Goal: Check status: Check status

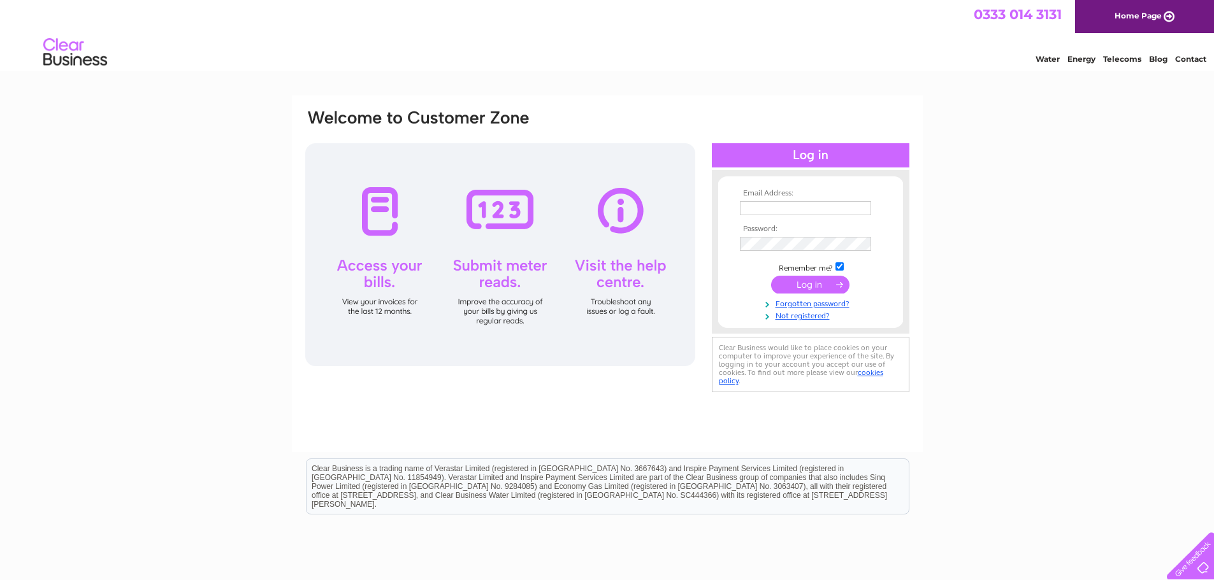
type input "accounts@cphproperty.co.uk"
click at [808, 283] on input "submit" at bounding box center [810, 285] width 78 height 18
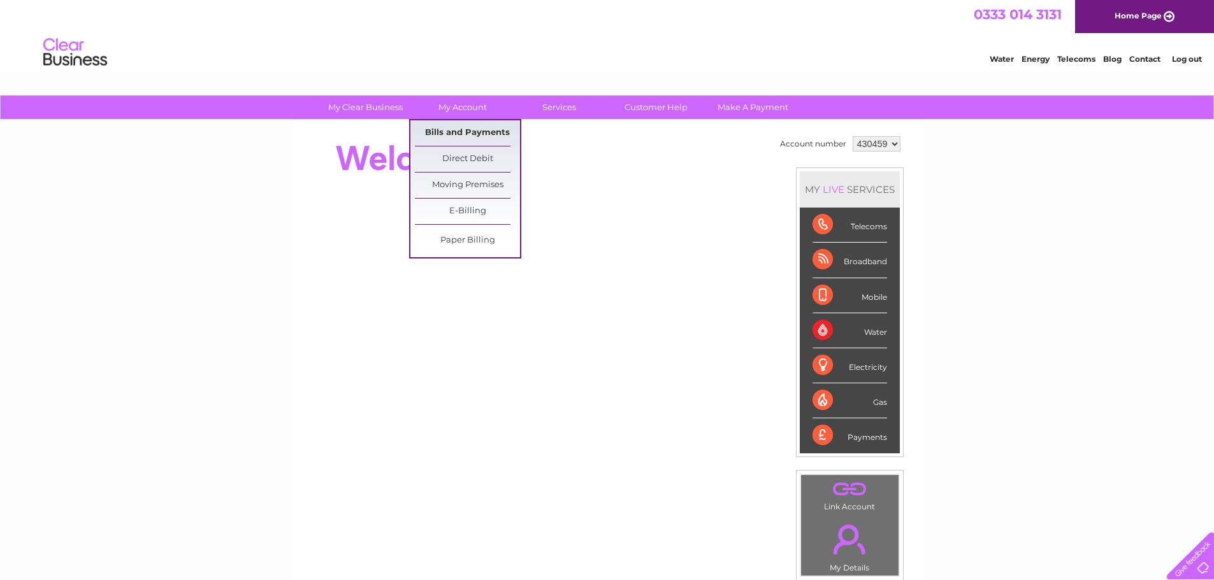
click at [442, 131] on link "Bills and Payments" at bounding box center [467, 132] width 105 height 25
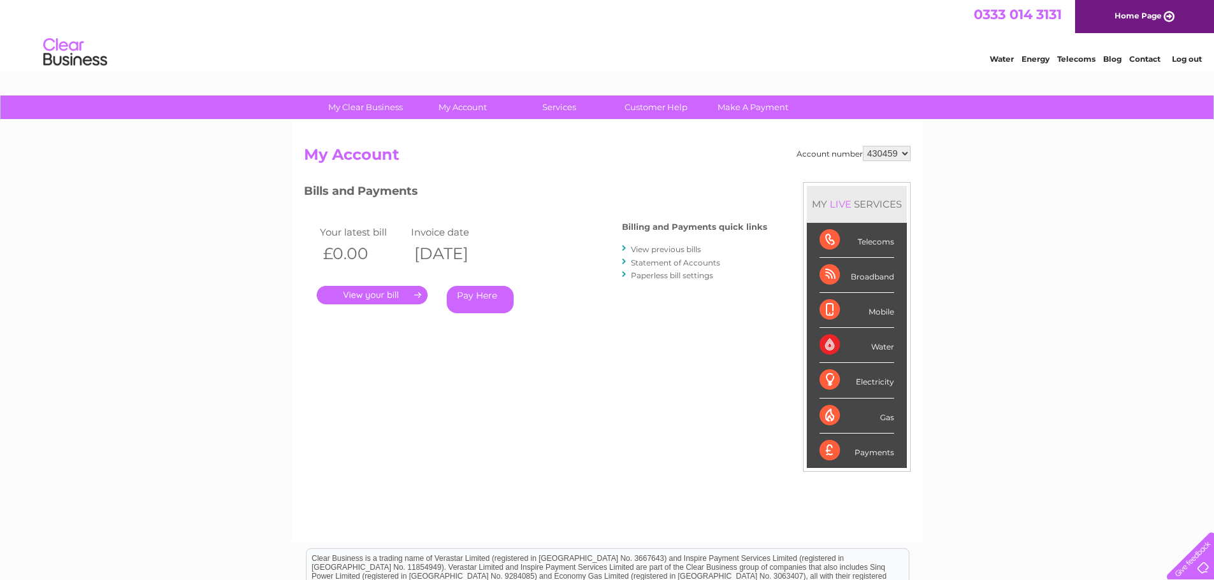
click at [881, 153] on select "430459 442607" at bounding box center [887, 153] width 48 height 15
select select "442607"
click at [863, 146] on select "430459 442607" at bounding box center [887, 153] width 48 height 15
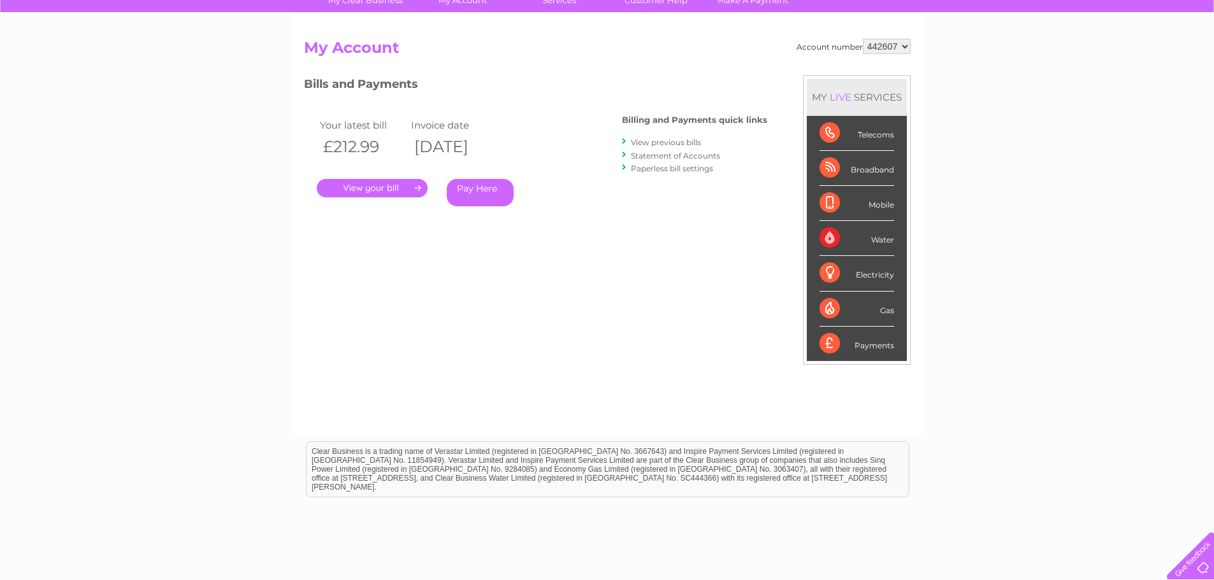
scroll to position [189, 0]
